Goal: Task Accomplishment & Management: Manage account settings

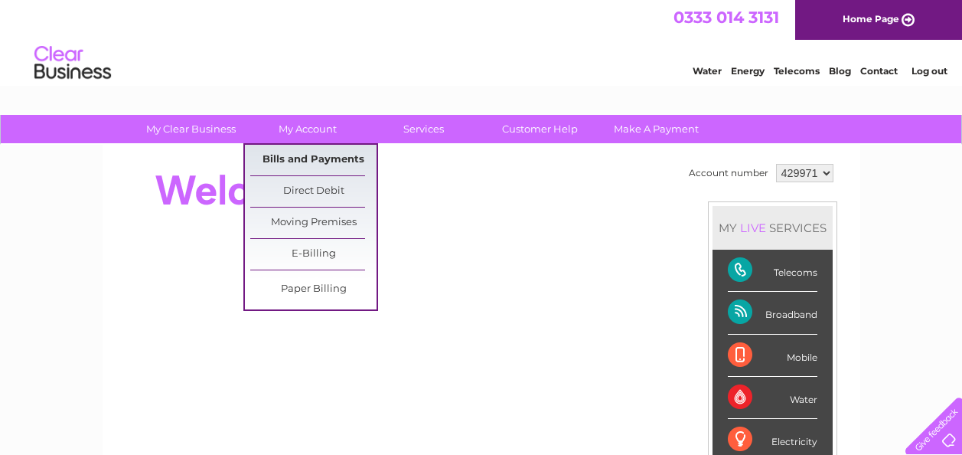
click at [308, 154] on link "Bills and Payments" at bounding box center [313, 160] width 126 height 31
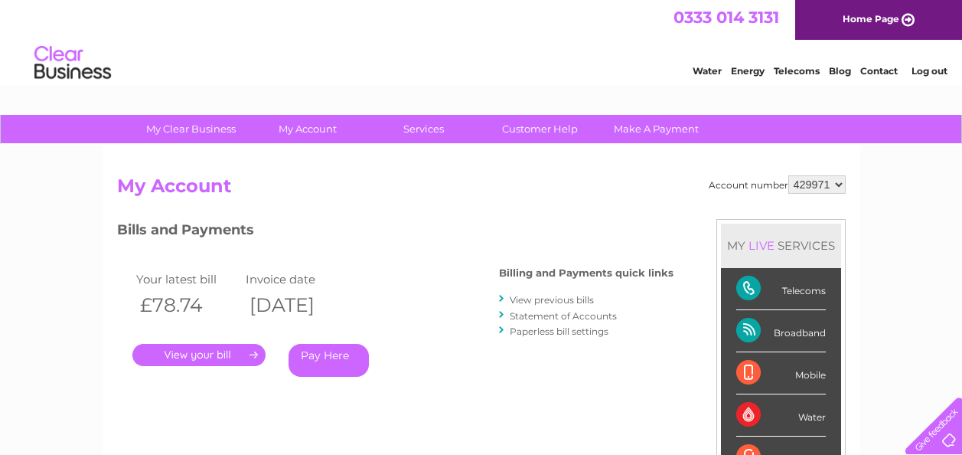
click at [217, 356] on link "." at bounding box center [198, 355] width 133 height 22
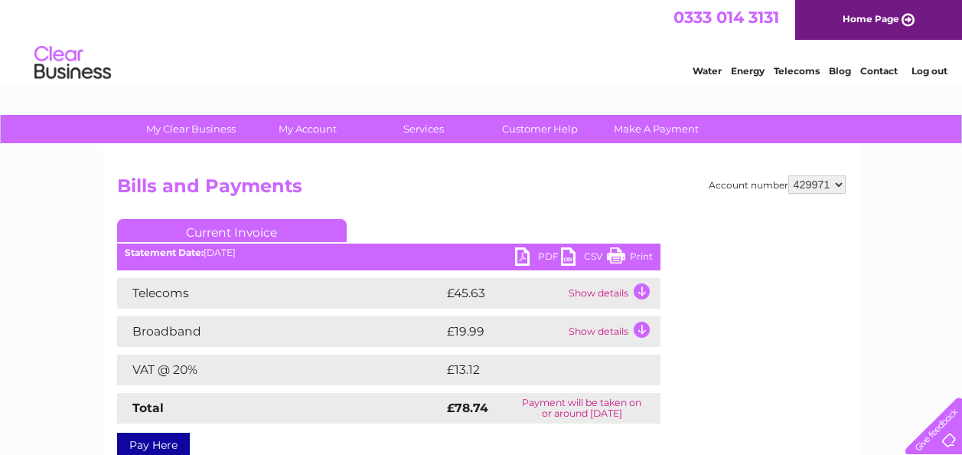
click at [626, 258] on link "Print" at bounding box center [630, 258] width 46 height 22
